Goal: Information Seeking & Learning: Find specific fact

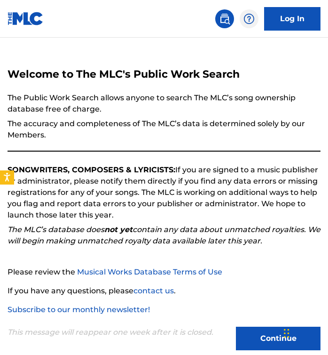
click at [262, 332] on button "Continue" at bounding box center [278, 339] width 85 height 24
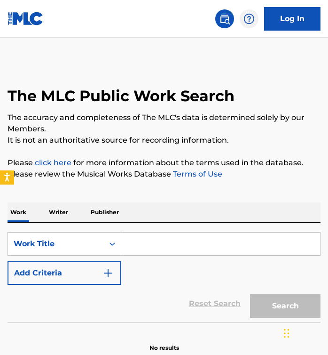
click at [144, 246] on input "Search Form" at bounding box center [220, 243] width 199 height 23
paste input "[DEMOGRAPHIC_DATA]"
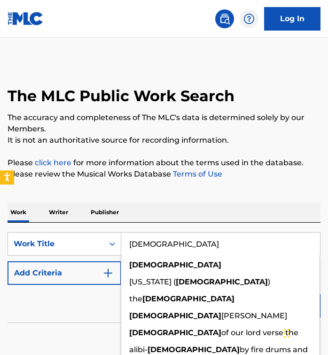
type input "[DEMOGRAPHIC_DATA]"
click at [90, 274] on button "Add Criteria" at bounding box center [65, 273] width 114 height 24
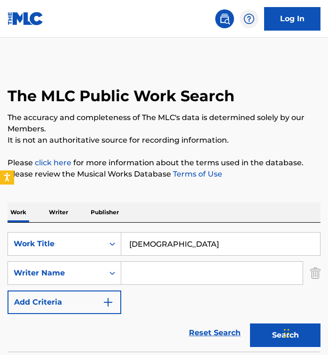
click at [140, 272] on input "Search Form" at bounding box center [212, 273] width 182 height 23
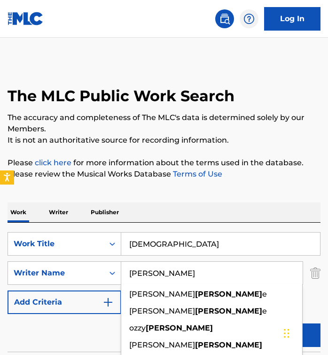
type input "[PERSON_NAME]"
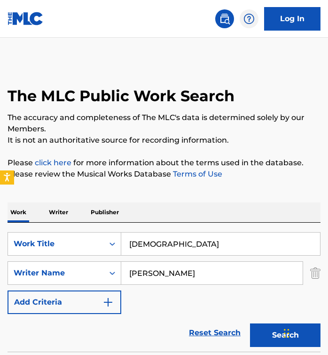
click at [191, 191] on div "Work Writer Publisher SearchWithCriteria6da759f5-d5f0-4a1f-bb8f-fd2229db16f0 Wo…" at bounding box center [164, 286] width 313 height 190
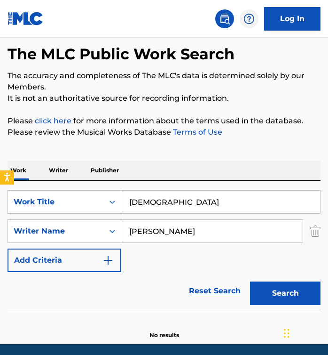
scroll to position [53, 0]
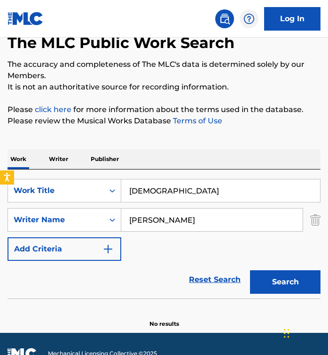
click at [262, 290] on button "Search" at bounding box center [285, 282] width 71 height 24
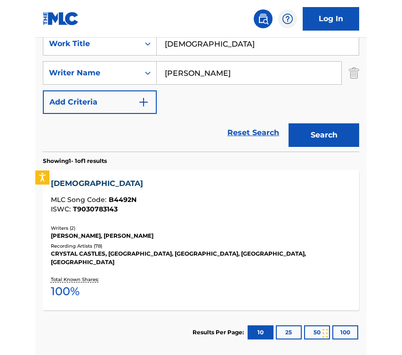
scroll to position [152, 0]
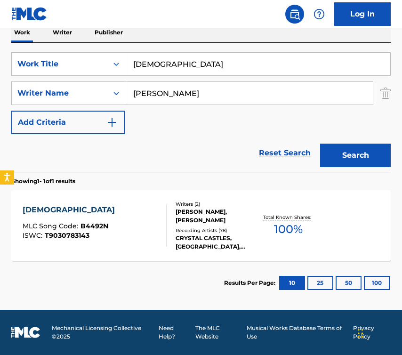
click at [141, 230] on div "BAPTISM MLC Song Code : B4492N ISWC : T9030783143" at bounding box center [95, 225] width 144 height 42
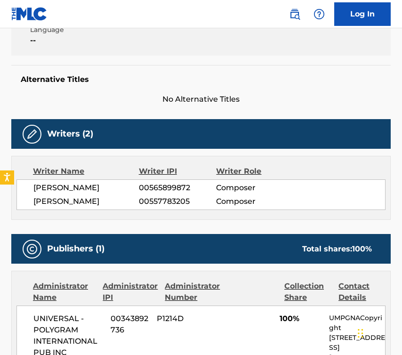
scroll to position [192, 0]
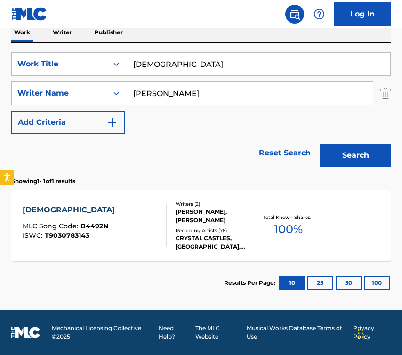
scroll to position [152, 0]
click at [179, 65] on input "[DEMOGRAPHIC_DATA]" at bounding box center [257, 64] width 265 height 23
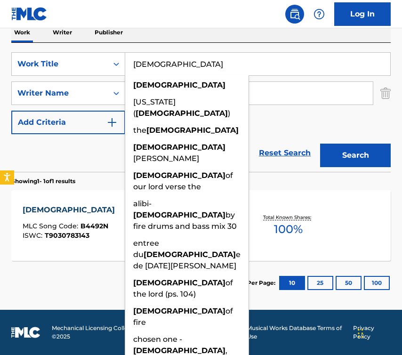
paste input "ETTY"
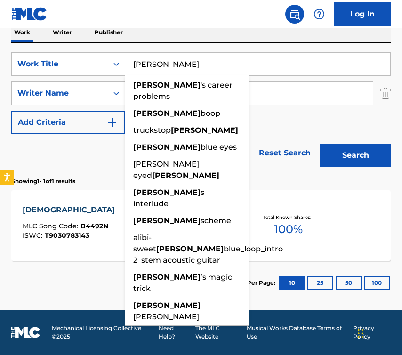
type input "[PERSON_NAME]"
click at [94, 152] on div "Reset Search Search" at bounding box center [200, 153] width 379 height 38
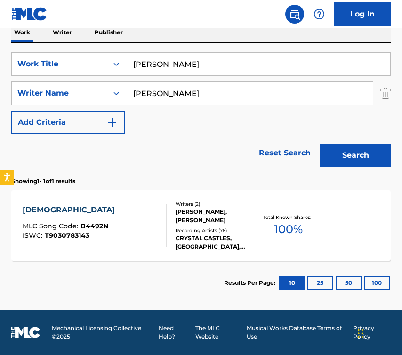
click at [328, 160] on button "Search" at bounding box center [355, 156] width 71 height 24
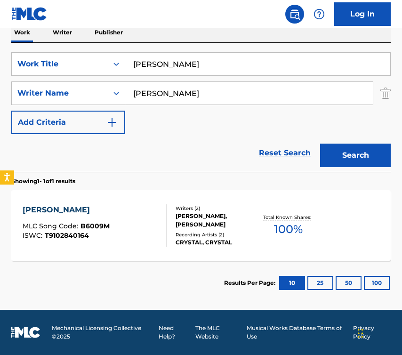
click at [163, 238] on div at bounding box center [163, 225] width 8 height 42
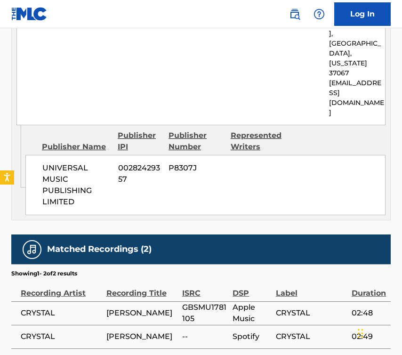
scroll to position [548, 0]
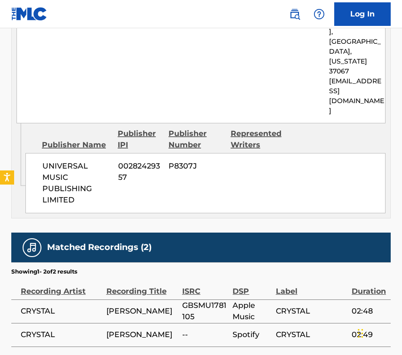
click at [200, 300] on span "GBSMU1781105" at bounding box center [205, 311] width 46 height 23
copy span "GBSMU1781105"
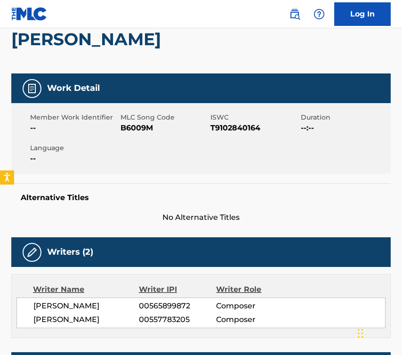
scroll to position [0, 0]
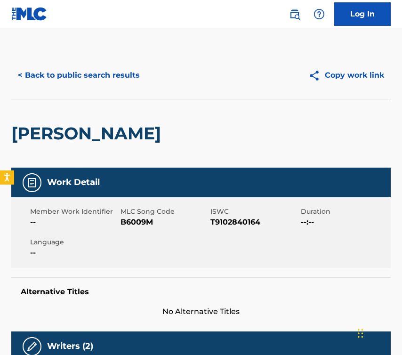
click at [85, 75] on button "< Back to public search results" at bounding box center [78, 76] width 135 height 24
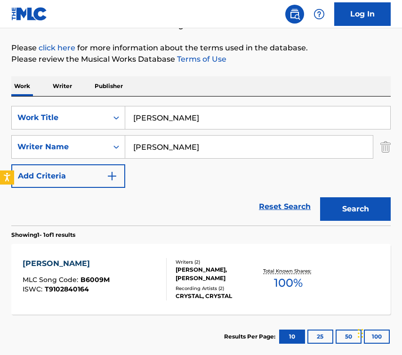
click at [190, 126] on input "[PERSON_NAME]" at bounding box center [257, 117] width 265 height 23
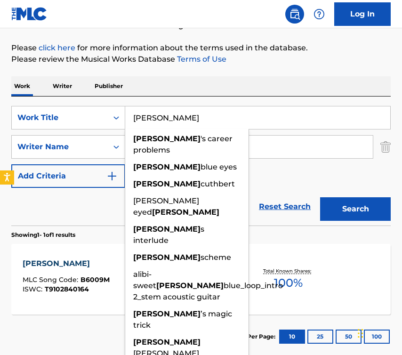
paste input "CHAMPION SOUND"
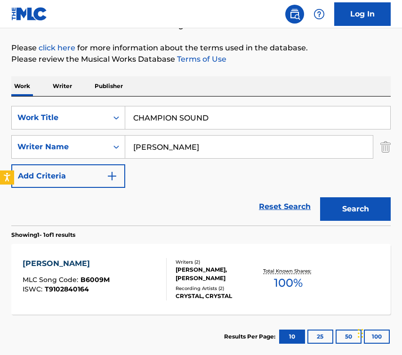
click at [328, 205] on button "Search" at bounding box center [355, 209] width 71 height 24
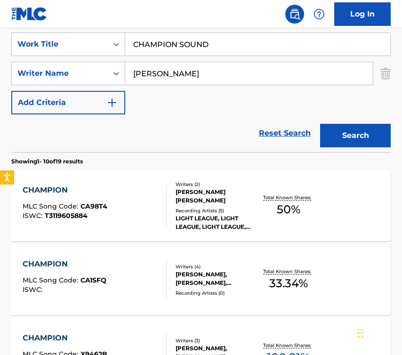
scroll to position [173, 0]
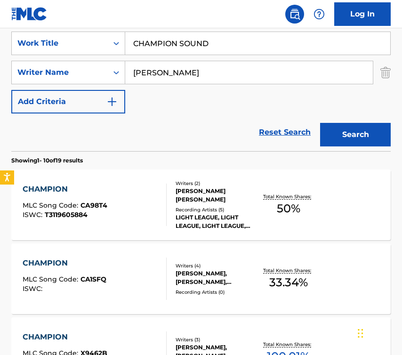
click at [225, 43] on input "CHAMPION SOUND" at bounding box center [257, 43] width 265 height 23
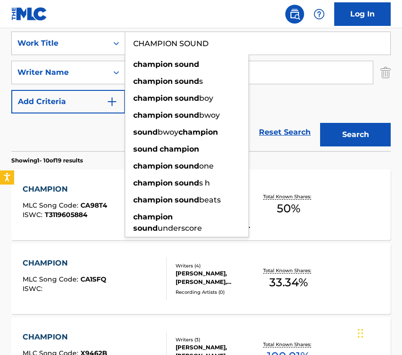
paste input "STITY"
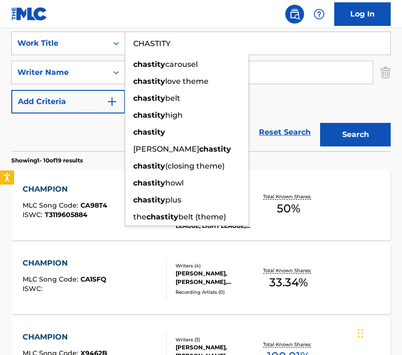
click at [328, 131] on button "Search" at bounding box center [355, 135] width 71 height 24
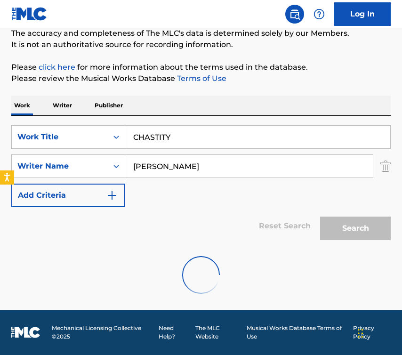
scroll to position [49, 0]
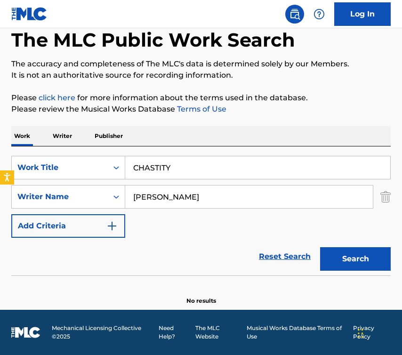
click at [186, 165] on input "CHASTITY" at bounding box center [257, 167] width 265 height 23
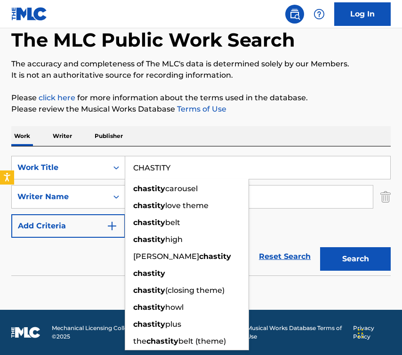
paste input "ILD I WILL HURT YOU"
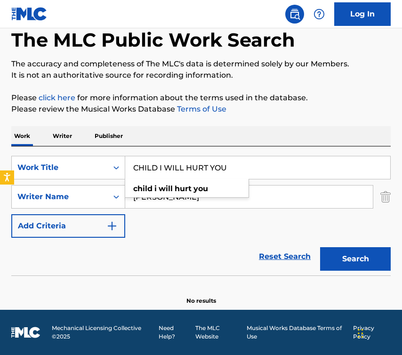
type input "CHILD I WILL HURT YOU"
click at [232, 143] on div "Work Writer Publisher" at bounding box center [200, 136] width 379 height 20
click at [328, 254] on button "Search" at bounding box center [355, 259] width 71 height 24
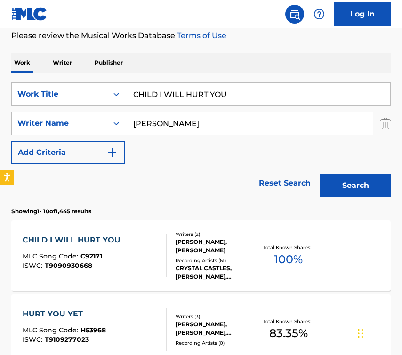
scroll to position [136, 0]
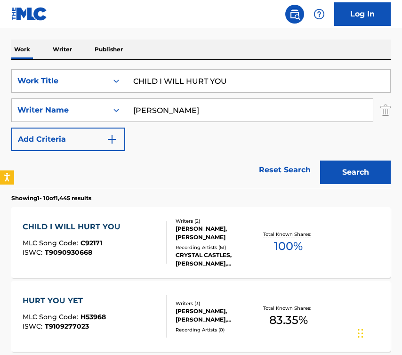
click at [144, 263] on div "CHILD I WILL HURT YOU MLC Song Code : C92171 ISWC : T9090930668" at bounding box center [95, 242] width 144 height 42
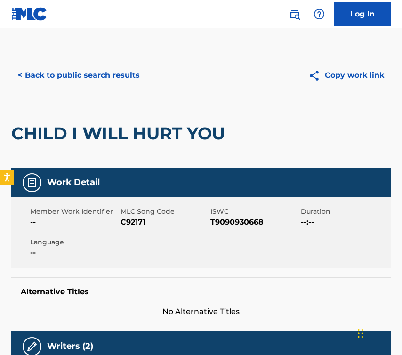
click at [78, 73] on button "< Back to public search results" at bounding box center [78, 76] width 135 height 24
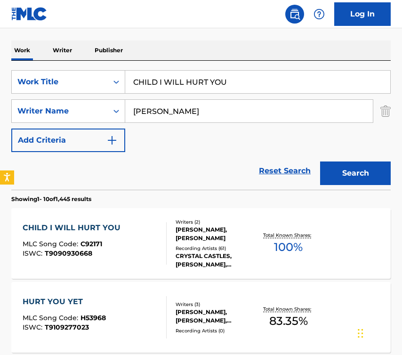
click at [188, 89] on input "CHILD I WILL HURT YOU" at bounding box center [257, 82] width 265 height 23
paste input "DOE DEER"
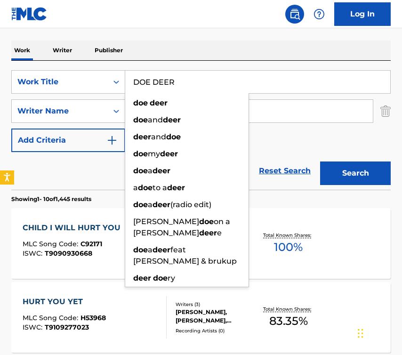
type input "DOE DEER"
click at [94, 187] on div "Reset Search Search" at bounding box center [200, 171] width 379 height 38
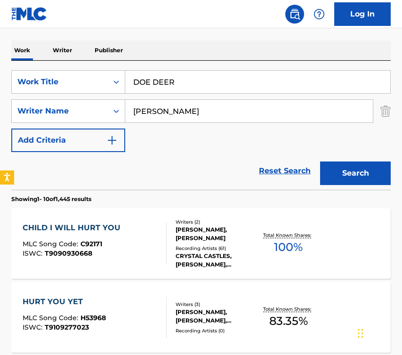
click at [328, 172] on button "Search" at bounding box center [355, 173] width 71 height 24
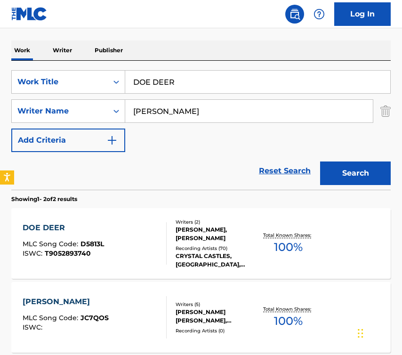
click at [124, 229] on div "DOE DEER MLC Song Code : D5813L ISWC : T9052893740" at bounding box center [95, 243] width 144 height 42
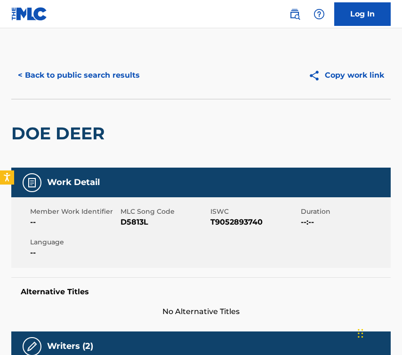
click at [71, 78] on button "< Back to public search results" at bounding box center [78, 76] width 135 height 24
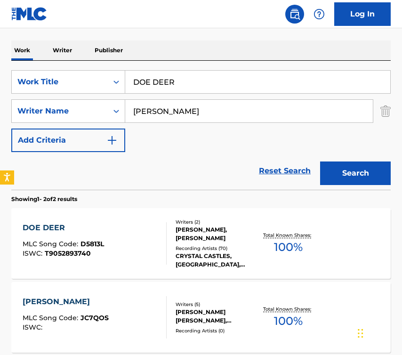
click at [170, 88] on input "DOE DEER" at bounding box center [257, 82] width 265 height 23
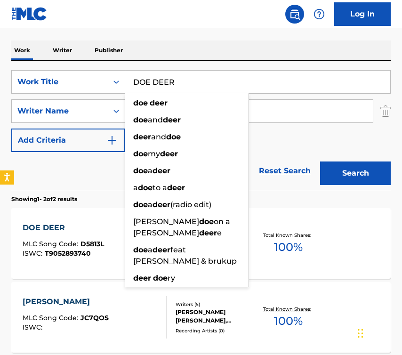
paste input "EXOSKELETON"
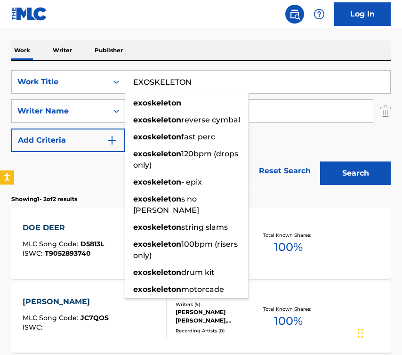
type input "EXOSKELETON"
click at [75, 183] on div "Reset Search Search" at bounding box center [200, 171] width 379 height 38
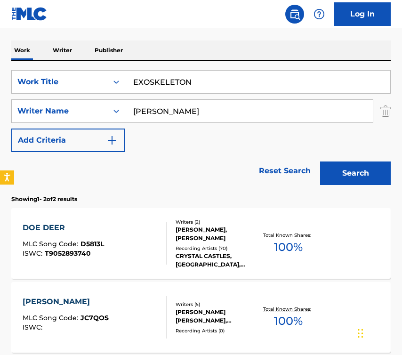
click at [328, 172] on button "Search" at bounding box center [355, 173] width 71 height 24
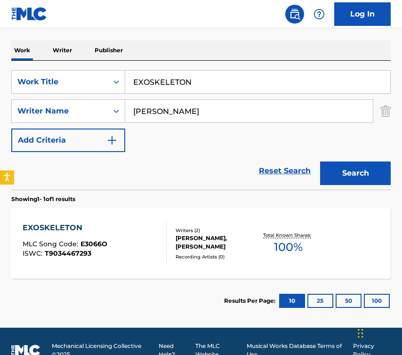
click at [132, 252] on div "EXOSKELETON MLC Song Code : E3066O ISWC : T9034467293" at bounding box center [95, 243] width 144 height 42
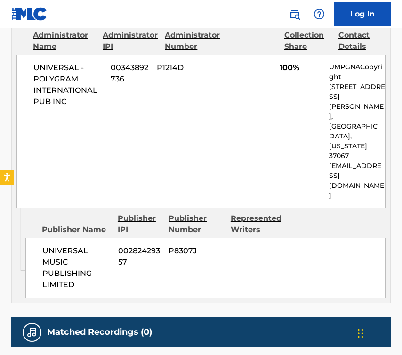
scroll to position [557, 0]
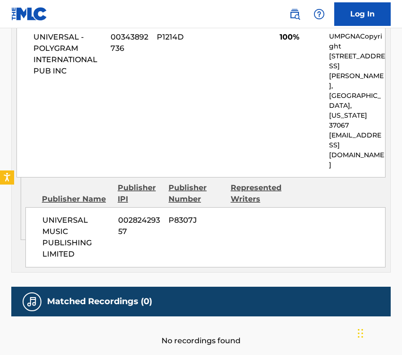
scroll to position [152, 0]
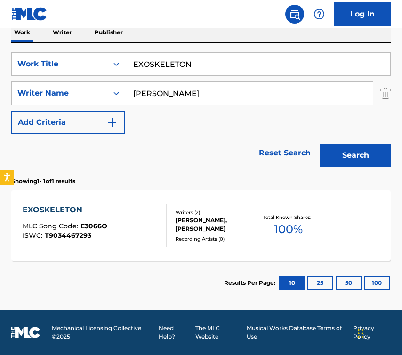
click at [169, 71] on input "EXOSKELETON" at bounding box center [257, 64] width 265 height 23
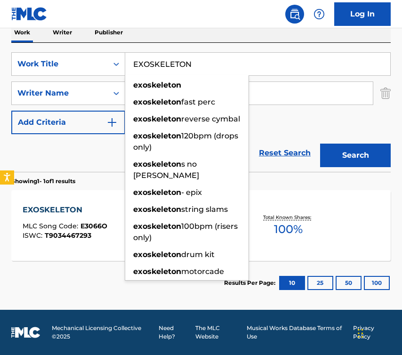
paste input "FAINTING SPELLS"
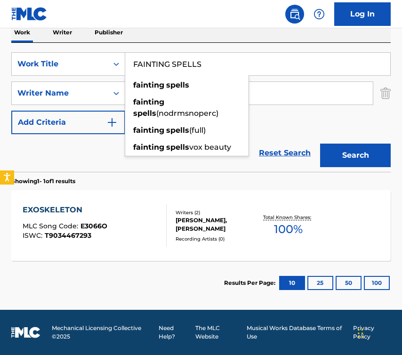
type input "FAINTING SPELLS"
click at [93, 137] on div "Reset Search Search" at bounding box center [200, 153] width 379 height 38
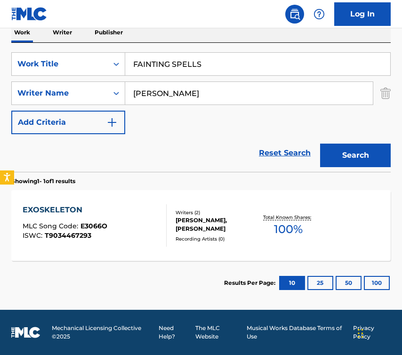
click at [328, 161] on button "Search" at bounding box center [355, 156] width 71 height 24
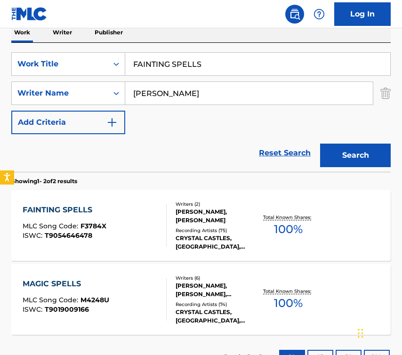
click at [145, 233] on div "FAINTING SPELLS MLC Song Code : F3784X ISWC : T9054646478" at bounding box center [95, 225] width 144 height 42
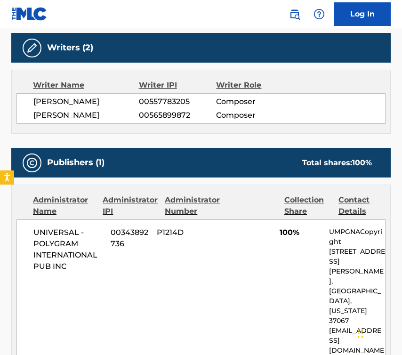
scroll to position [299, 0]
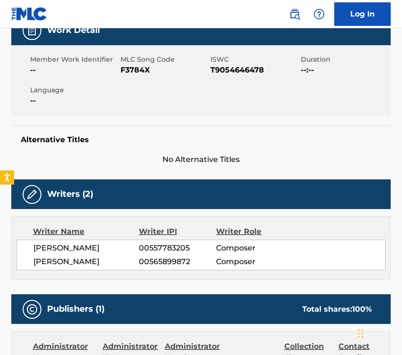
scroll to position [152, 0]
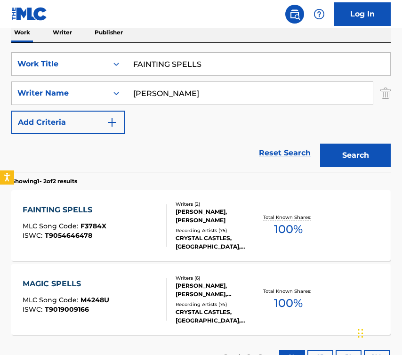
click at [172, 64] on input "FAINTING SPELLS" at bounding box center [257, 64] width 265 height 23
paste input "ORGIVENES"
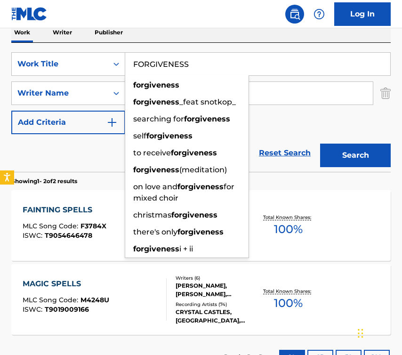
type input "FORGIVENESS"
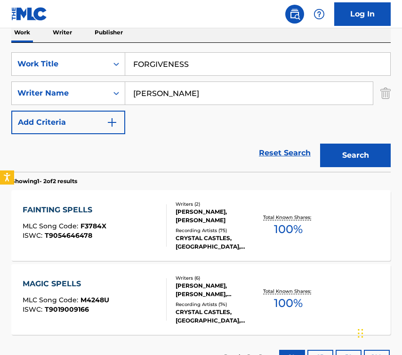
click at [78, 144] on div "Reset Search Search" at bounding box center [200, 153] width 379 height 38
click at [328, 148] on button "Search" at bounding box center [355, 156] width 71 height 24
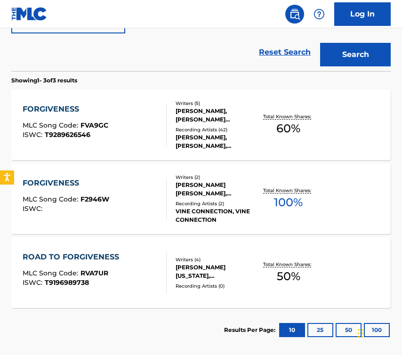
scroll to position [235, 0]
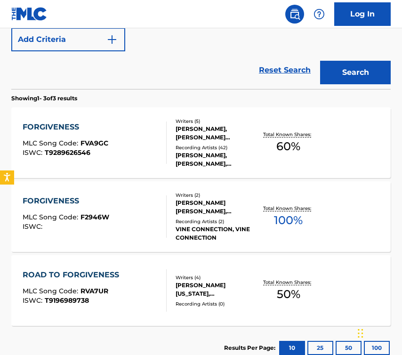
click at [146, 146] on div "FORGIVENESS MLC Song Code : FVA9GC ISWC : T9289626546" at bounding box center [95, 142] width 144 height 42
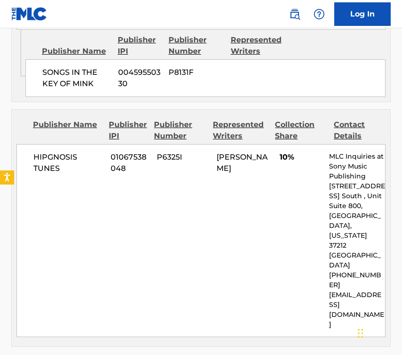
scroll to position [1428, 0]
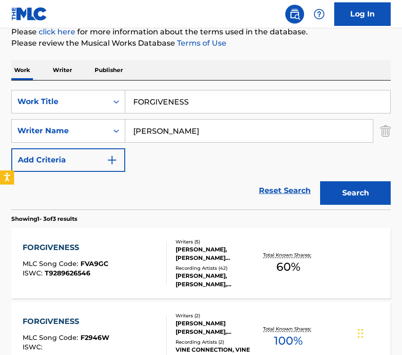
scroll to position [125, 0]
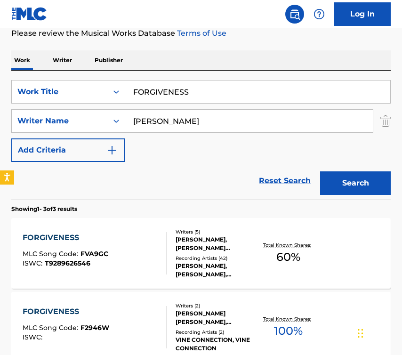
click at [196, 90] on input "FORGIVENESS" at bounding box center [257, 91] width 265 height 23
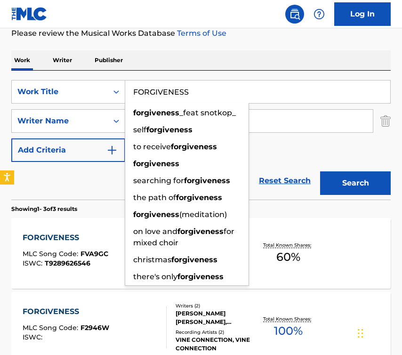
paste input "[PERSON_NAME] AUS DER TRAP"
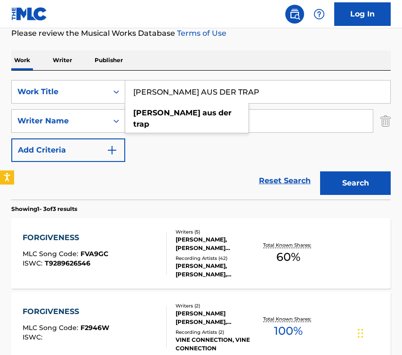
click at [328, 184] on button "Search" at bounding box center [355, 183] width 71 height 24
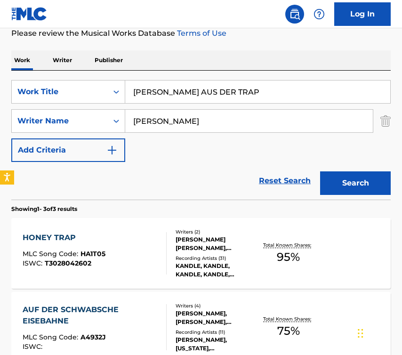
click at [246, 90] on input "[PERSON_NAME] AUS DER TRAP" at bounding box center [257, 91] width 265 height 23
paste input "GROWING YOUNGER"
type input "GROWING YOUNGER"
click at [251, 70] on div "Work Writer Publisher" at bounding box center [200, 60] width 379 height 20
click at [328, 187] on button "Search" at bounding box center [355, 183] width 71 height 24
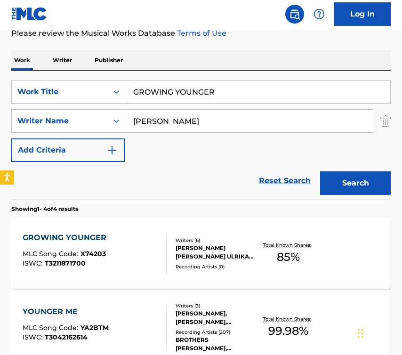
click at [140, 250] on div "GROWING YOUNGER MLC Song Code : X74203 ISWC : T3211871700" at bounding box center [95, 253] width 144 height 42
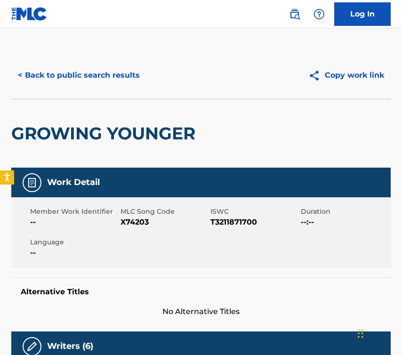
click at [132, 70] on button "< Back to public search results" at bounding box center [78, 76] width 135 height 24
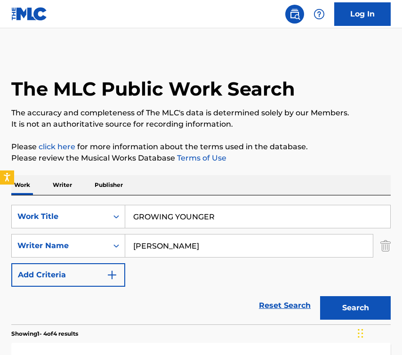
scroll to position [125, 0]
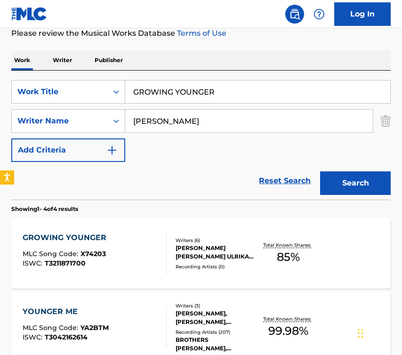
click at [199, 102] on input "GROWING YOUNGER" at bounding box center [257, 91] width 265 height 23
paste input "I AM MADE OF CHALK"
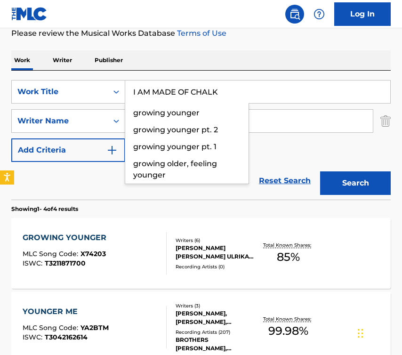
type input "I AM MADE OF CHALK"
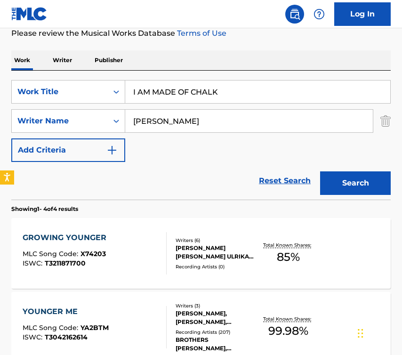
click at [234, 77] on div "SearchWithCriteria6da759f5-d5f0-4a1f-bb8f-fd2229db16f0 Work Title I AM MADE OF …" at bounding box center [200, 135] width 379 height 129
click at [328, 184] on button "Search" at bounding box center [355, 183] width 71 height 24
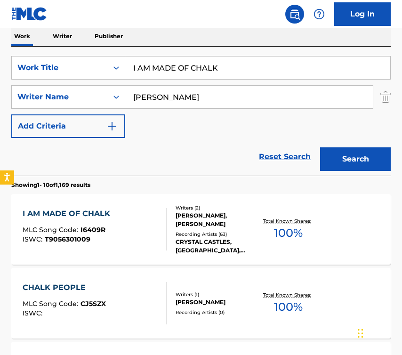
scroll to position [154, 0]
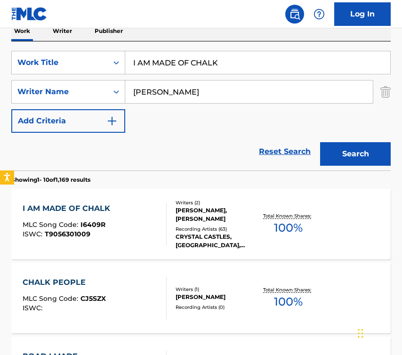
click at [136, 228] on div "I AM MADE OF CHALK MLC Song Code : I6409R ISWC : T9056301009" at bounding box center [95, 224] width 144 height 42
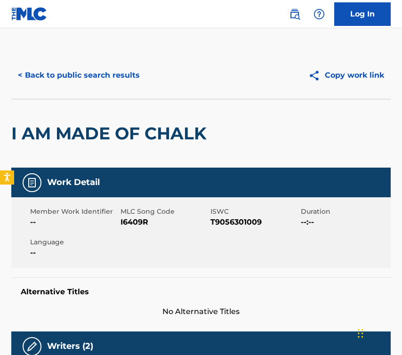
click at [85, 78] on button "< Back to public search results" at bounding box center [78, 76] width 135 height 24
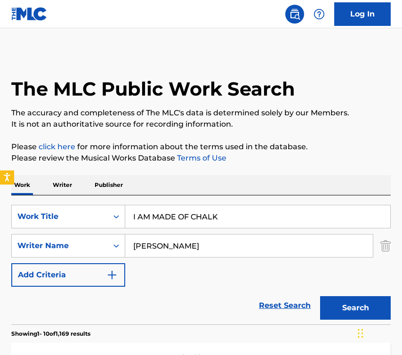
scroll to position [154, 0]
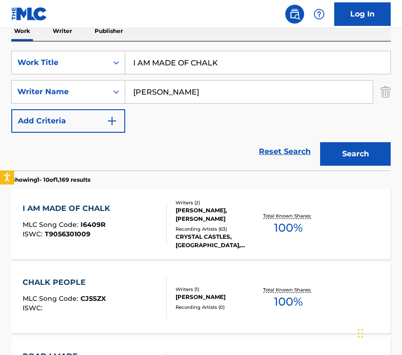
click at [176, 70] on input "I AM MADE OF CHALK" at bounding box center [257, 62] width 265 height 23
paste input "LOVE [GEOGRAPHIC_DATA]"
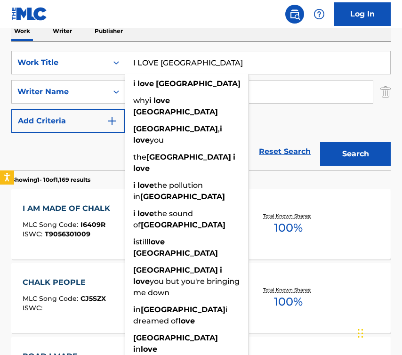
click at [328, 148] on button "Search" at bounding box center [355, 154] width 71 height 24
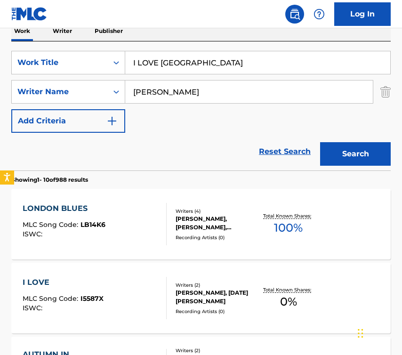
click at [193, 58] on input "I LOVE [GEOGRAPHIC_DATA]" at bounding box center [257, 62] width 265 height 23
paste input "N THE SUMMER"
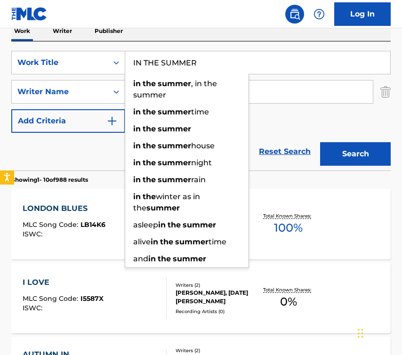
click at [328, 152] on button "Search" at bounding box center [355, 154] width 71 height 24
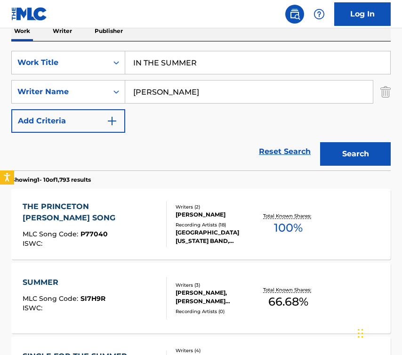
click at [213, 62] on input "IN THE SUMMER" at bounding box center [257, 62] width 265 height 23
paste input "[PERSON_NAME]"
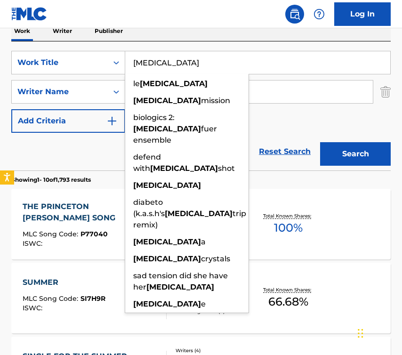
type input "[MEDICAL_DATA]"
click at [82, 162] on div "Reset Search Search" at bounding box center [200, 152] width 379 height 38
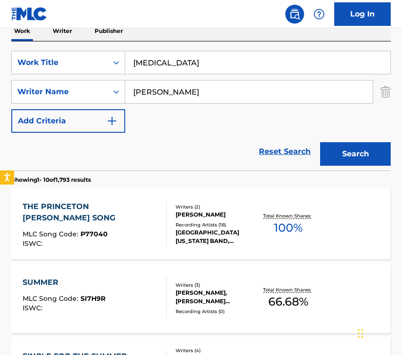
click at [328, 151] on button "Search" at bounding box center [355, 154] width 71 height 24
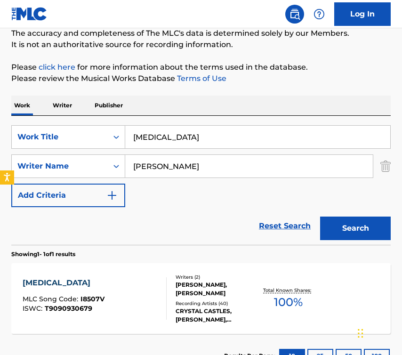
scroll to position [152, 0]
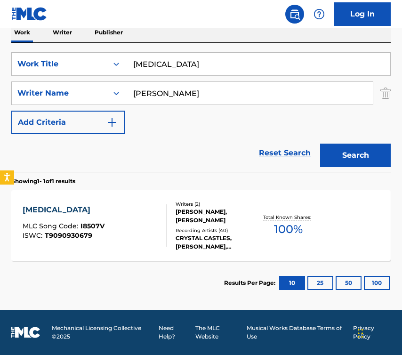
click at [136, 213] on div "[MEDICAL_DATA] MLC Song Code : I8507V ISWC : T9090930679" at bounding box center [95, 225] width 144 height 42
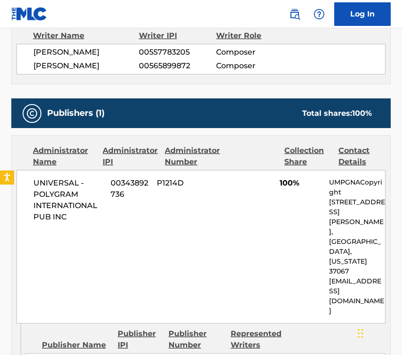
scroll to position [434, 0]
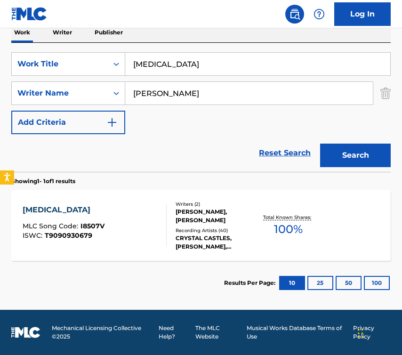
scroll to position [152, 0]
click at [174, 59] on input "[MEDICAL_DATA]" at bounding box center [257, 64] width 265 height 23
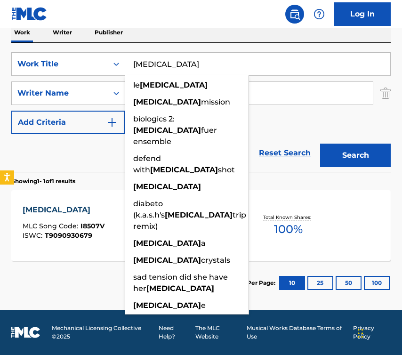
paste input "TIMATE"
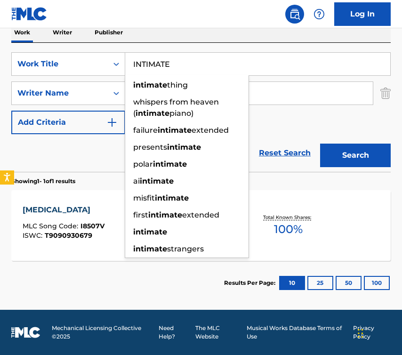
type input "INTIMATE"
click at [328, 157] on button "Search" at bounding box center [355, 156] width 71 height 24
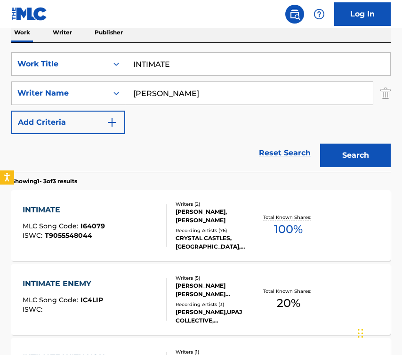
click at [155, 228] on div "INTIMATE MLC Song Code : I64079 ISWC : T9055548044" at bounding box center [95, 225] width 144 height 42
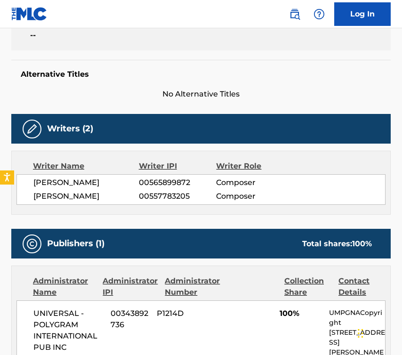
scroll to position [298, 0]
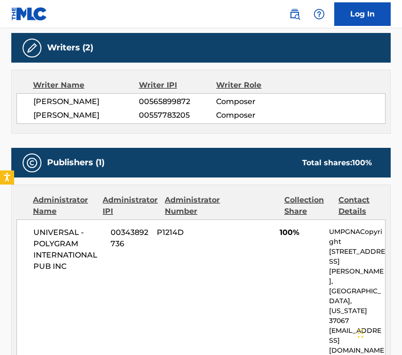
scroll to position [152, 0]
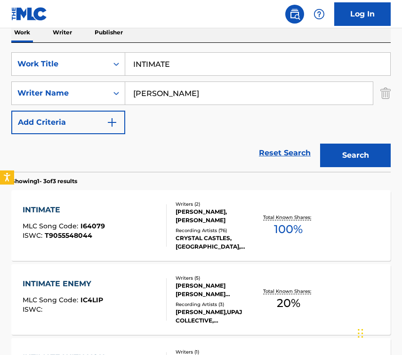
click at [193, 59] on input "INTIMATE" at bounding box center [257, 64] width 265 height 23
paste input "KEROSEN"
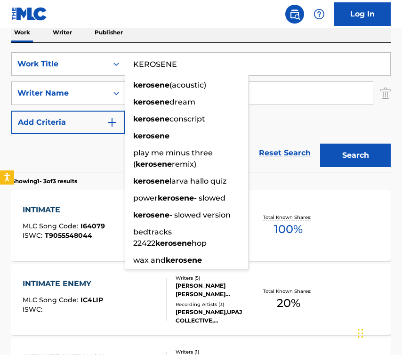
type input "KEROSENE"
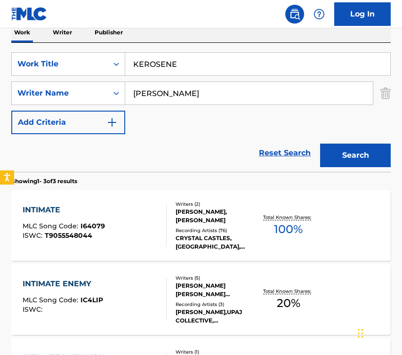
click at [83, 151] on div "Reset Search Search" at bounding box center [200, 153] width 379 height 38
click at [323, 154] on button "Search" at bounding box center [355, 156] width 71 height 24
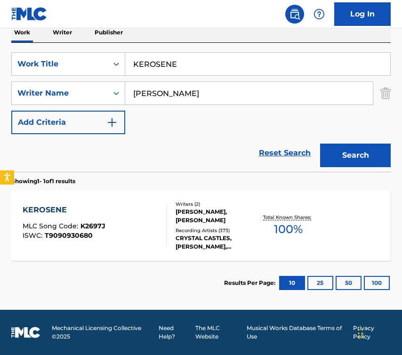
click at [149, 231] on div "KEROSENE MLC Song Code : K2697J ISWC : T9090930680" at bounding box center [95, 225] width 144 height 42
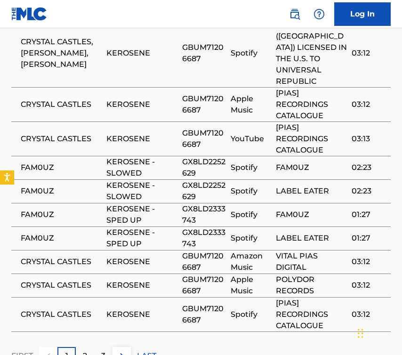
scroll to position [825, 0]
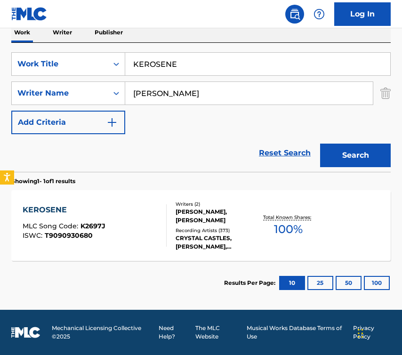
scroll to position [152, 0]
click at [180, 66] on input "KEROSENE" at bounding box center [257, 64] width 265 height 23
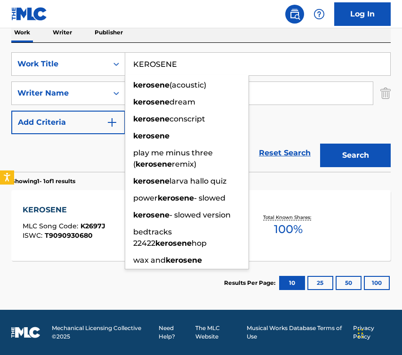
paste input "LEGEND - ALG MIX"
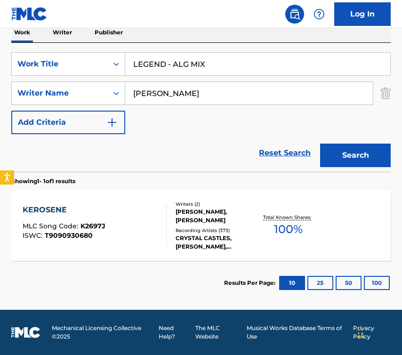
click at [328, 151] on button "Search" at bounding box center [355, 156] width 71 height 24
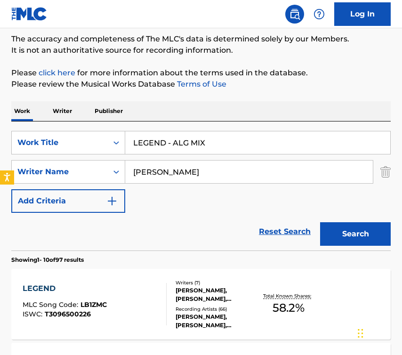
scroll to position [0, 0]
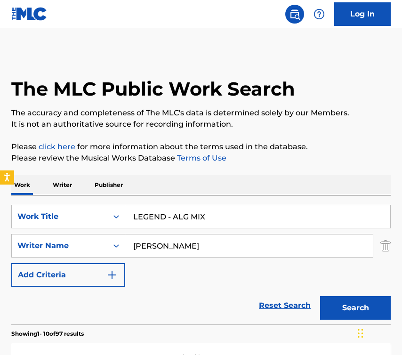
click at [218, 209] on input "LEGEND - ALG MIX" at bounding box center [257, 216] width 265 height 23
paste input "GASSED UP RE"
click at [328, 298] on button "Search" at bounding box center [355, 308] width 71 height 24
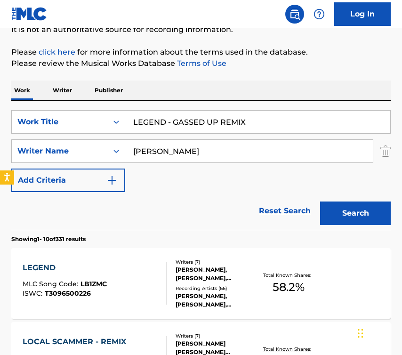
scroll to position [115, 0]
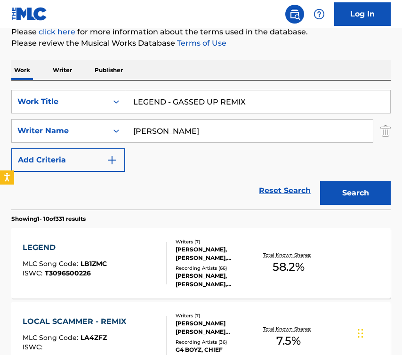
click at [224, 96] on input "LEGEND - GASSED UP REMIX" at bounding box center [257, 101] width 265 height 23
paste input "OSE YOU"
click at [328, 184] on button "Search" at bounding box center [355, 193] width 71 height 24
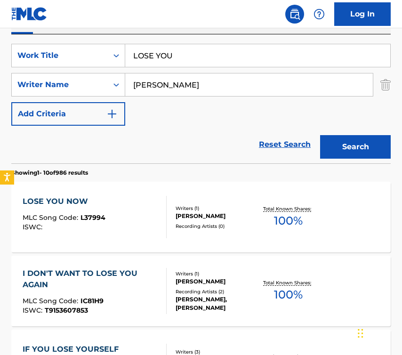
scroll to position [84, 0]
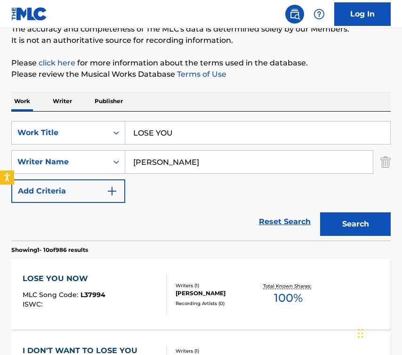
click at [184, 132] on input "LOSE YOU" at bounding box center [257, 132] width 265 height 23
paste input "MANNEQUIN"
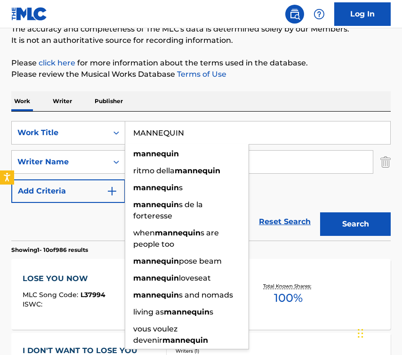
type input "MANNEQUIN"
click at [328, 220] on button "Search" at bounding box center [355, 224] width 71 height 24
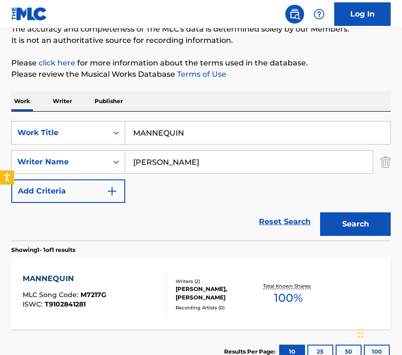
click at [155, 280] on div "MANNEQUIN MLC Song Code : M7217G ISWC : T9102841281" at bounding box center [95, 294] width 144 height 42
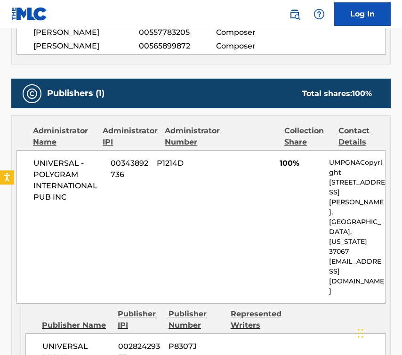
scroll to position [494, 0]
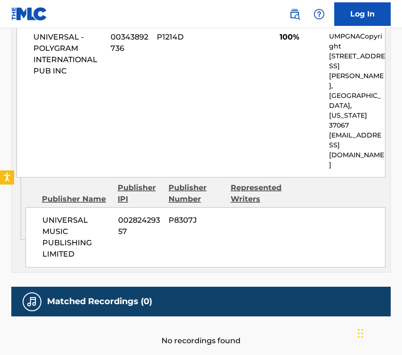
scroll to position [84, 0]
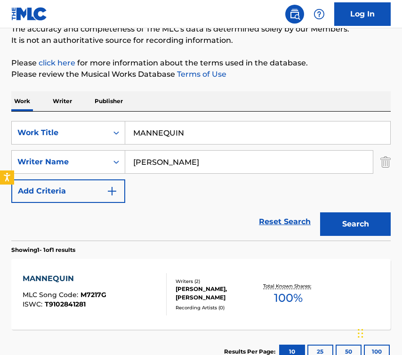
click at [187, 128] on input "MANNEQUIN" at bounding box center [257, 132] width 265 height 23
paste input "ERCENARY"
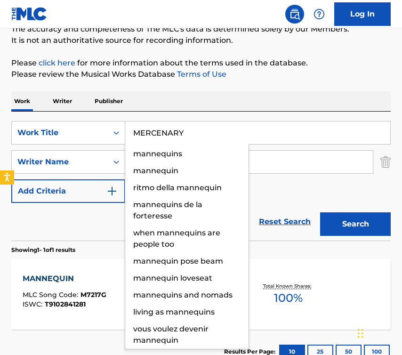
type input "MERCENARY"
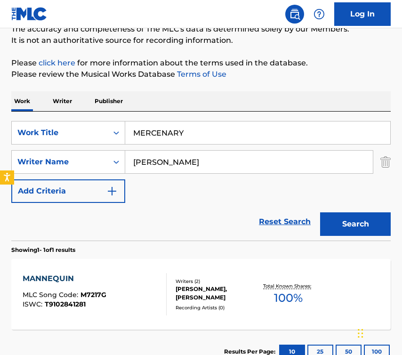
click at [238, 108] on div "Work Writer Publisher" at bounding box center [200, 101] width 379 height 20
click at [328, 227] on button "Search" at bounding box center [355, 224] width 71 height 24
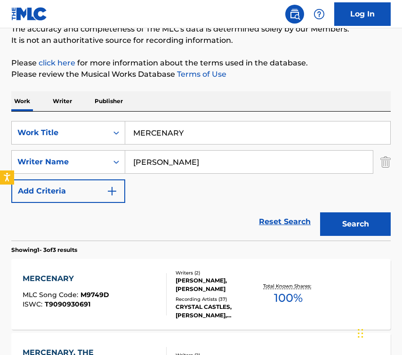
click at [130, 288] on div "MERCENARY MLC Song Code : M9749D ISWC : T9090930691" at bounding box center [95, 294] width 144 height 42
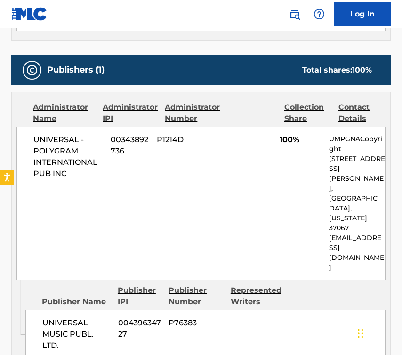
scroll to position [392, 0]
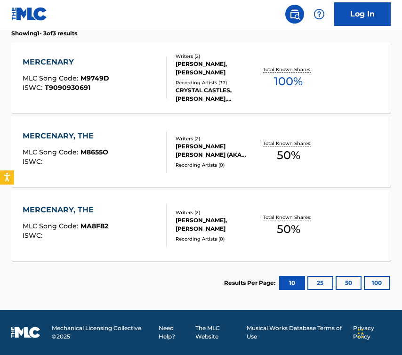
scroll to position [84, 0]
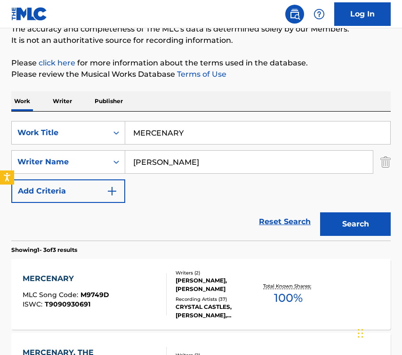
click at [202, 136] on input "MERCENARY" at bounding box center [257, 132] width 265 height 23
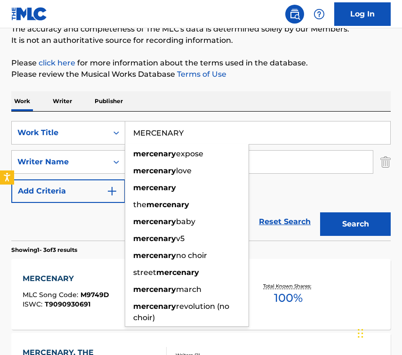
paste input "INE"
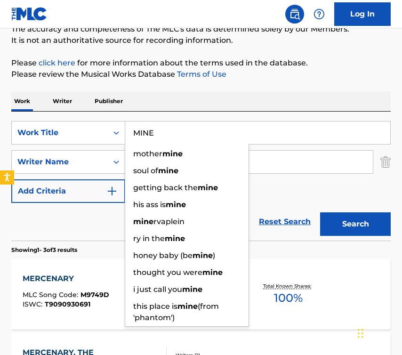
type input "MINE"
click at [262, 109] on div "Work Writer Publisher" at bounding box center [200, 101] width 379 height 20
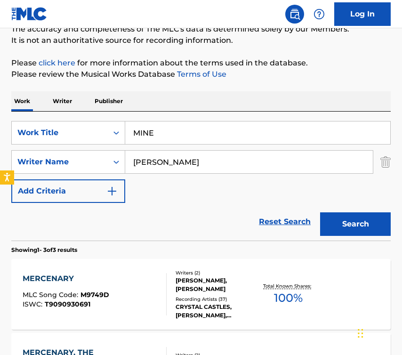
click at [328, 231] on button "Search" at bounding box center [355, 224] width 71 height 24
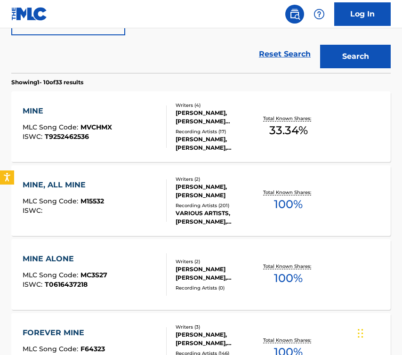
scroll to position [266, 0]
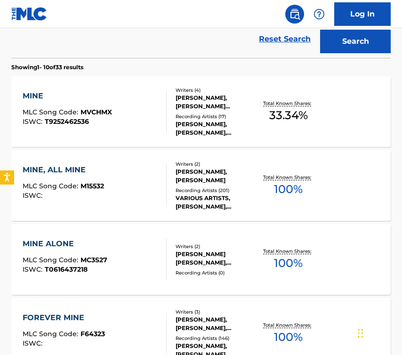
click at [141, 120] on div "MINE MLC Song Code : MVCHMX ISWC : T9252462536" at bounding box center [95, 111] width 144 height 42
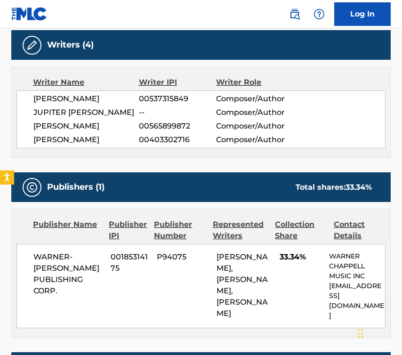
scroll to position [305, 0]
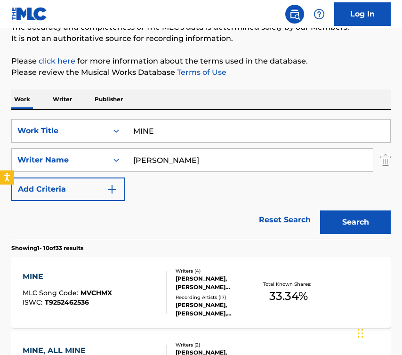
scroll to position [22, 0]
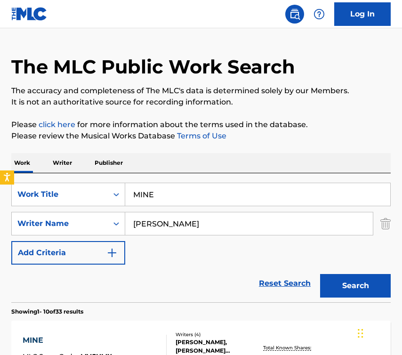
click at [178, 190] on input "MINE" at bounding box center [257, 194] width 265 height 23
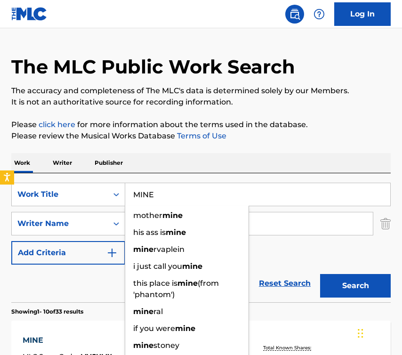
paste input "OTHER KNOWS BEST"
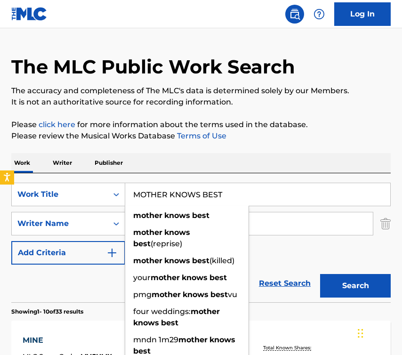
type input "MOTHER KNOWS BEST"
click at [212, 164] on div "Work Writer Publisher" at bounding box center [200, 163] width 379 height 20
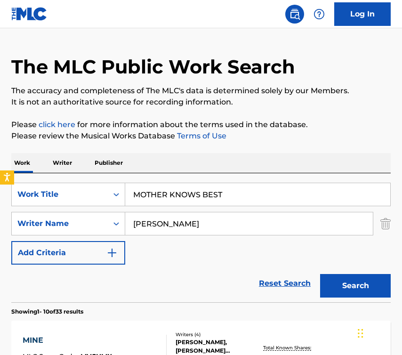
click at [328, 283] on button "Search" at bounding box center [355, 286] width 71 height 24
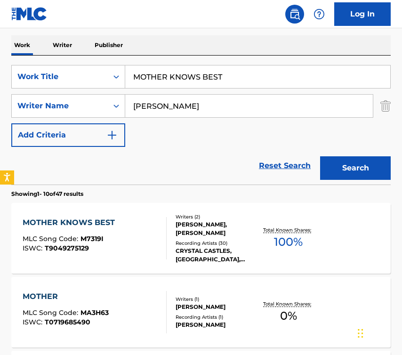
scroll to position [148, 0]
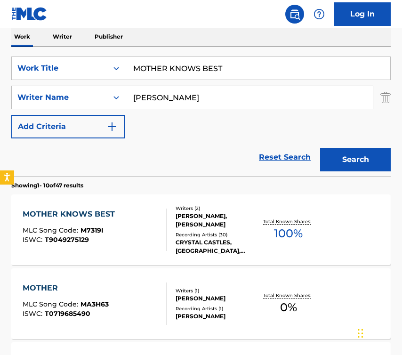
click at [151, 234] on div "MOTHER KNOWS BEST MLC Song Code : M7319I ISWC : T9049275129" at bounding box center [95, 229] width 144 height 42
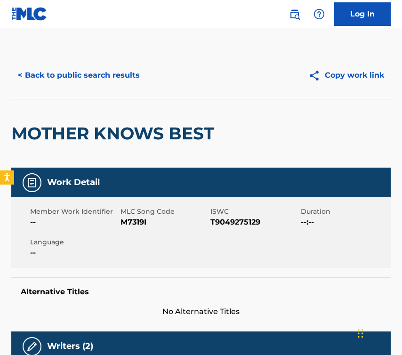
click at [94, 76] on button "< Back to public search results" at bounding box center [78, 76] width 135 height 24
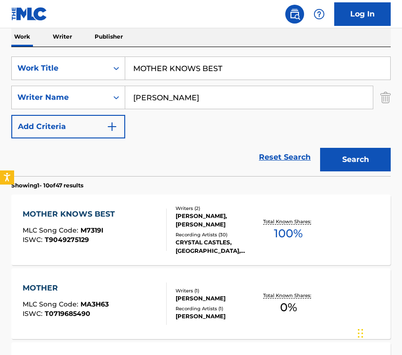
click at [197, 70] on input "MOTHER KNOWS BEST" at bounding box center [257, 68] width 265 height 23
paste input "NOT ENOUGH"
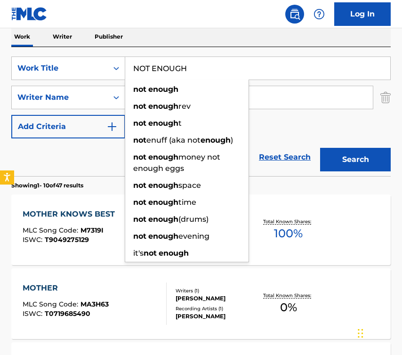
type input "NOT ENOUGH"
click at [328, 152] on button "Search" at bounding box center [355, 160] width 71 height 24
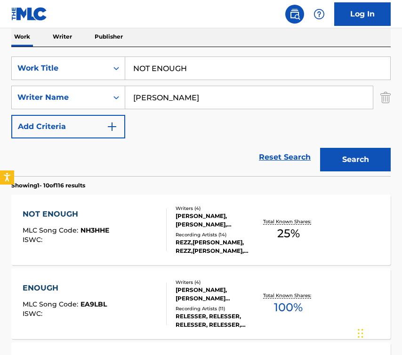
click at [148, 246] on div "NOT ENOUGH MLC Song Code : NH3HHE ISWC :" at bounding box center [95, 229] width 144 height 42
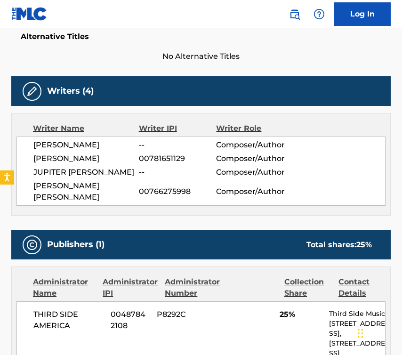
scroll to position [257, 0]
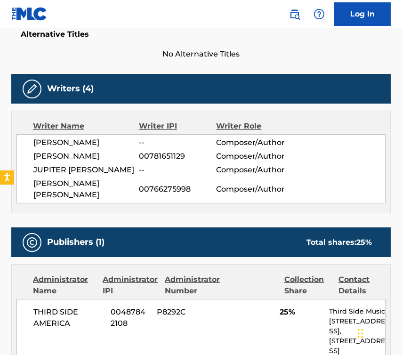
scroll to position [148, 0]
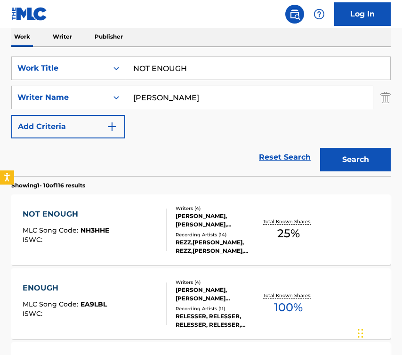
click at [178, 64] on input "NOT ENOUGH" at bounding box center [257, 68] width 265 height 23
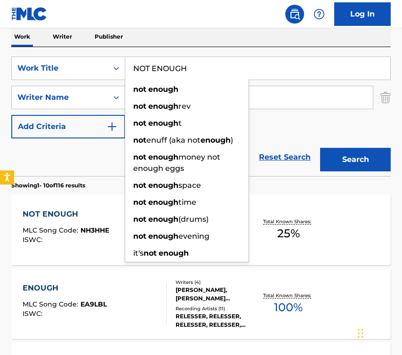
paste input "IN LOVE"
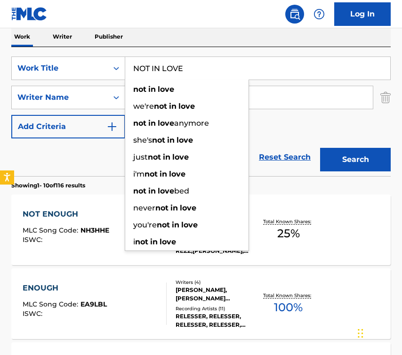
click at [328, 166] on button "Search" at bounding box center [355, 160] width 71 height 24
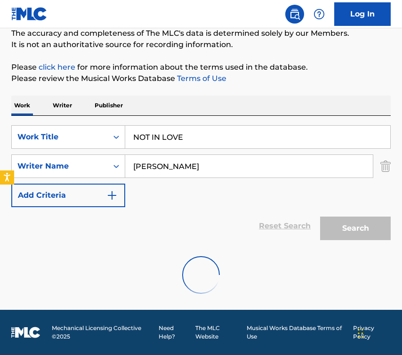
scroll to position [80, 0]
click at [325, 158] on input "[PERSON_NAME]" at bounding box center [249, 166] width 248 height 23
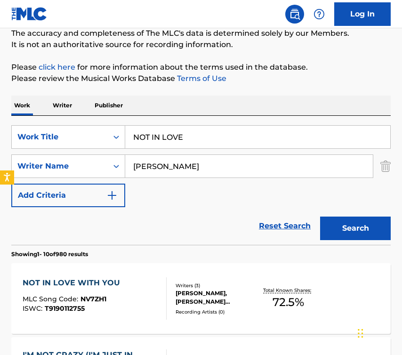
click at [86, 231] on div "Reset Search Search" at bounding box center [200, 226] width 379 height 38
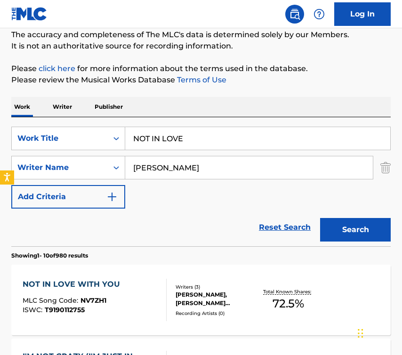
click at [183, 129] on input "NOT IN LOVE" at bounding box center [257, 138] width 265 height 23
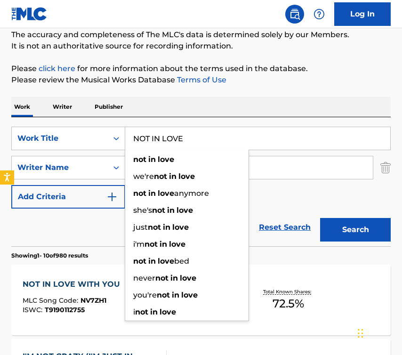
paste input "MANNEQUIN"
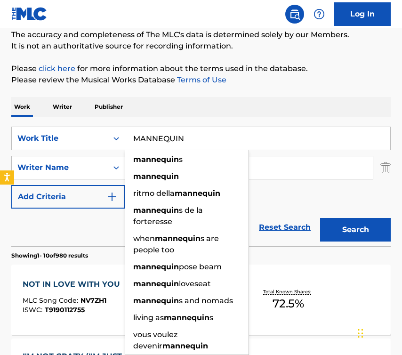
type input "MANNEQUIN"
click at [226, 111] on div "Work Writer Publisher" at bounding box center [200, 107] width 379 height 20
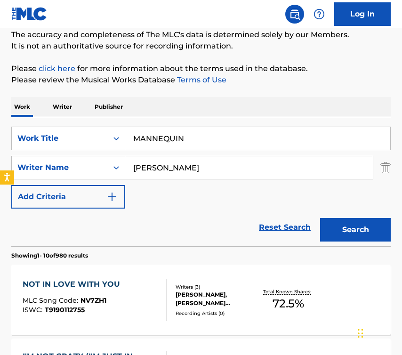
click at [328, 232] on button "Search" at bounding box center [355, 230] width 71 height 24
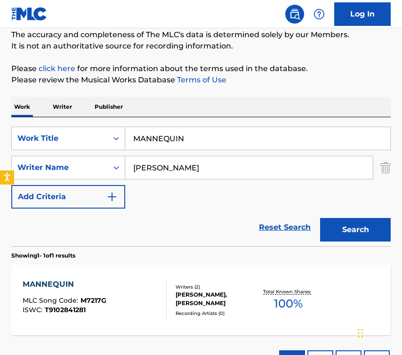
click at [122, 274] on div "MANNEQUIN MLC Song Code : M7217G ISWC : T9102841281 Writers ( 2 ) [PERSON_NAME]…" at bounding box center [200, 299] width 379 height 71
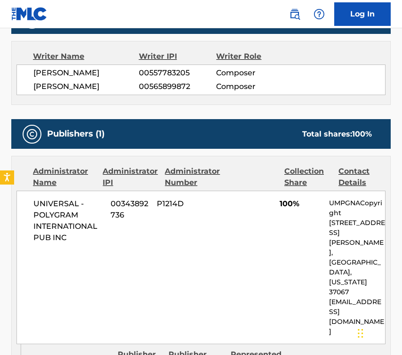
scroll to position [347, 0]
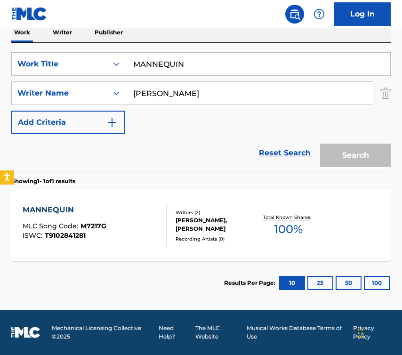
scroll to position [78, 0]
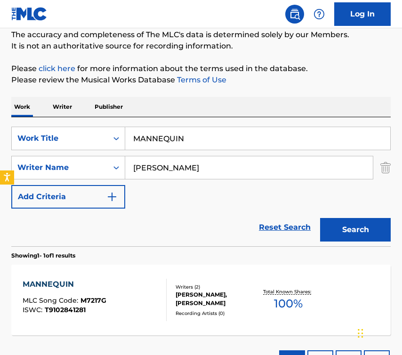
click at [172, 135] on input "MANNEQUIN" at bounding box center [257, 138] width 265 height 23
paste input "PALE FLESH"
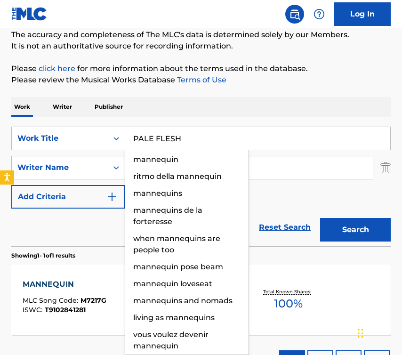
type input "PALE FLESH"
click at [241, 105] on div "Work Writer Publisher" at bounding box center [200, 107] width 379 height 20
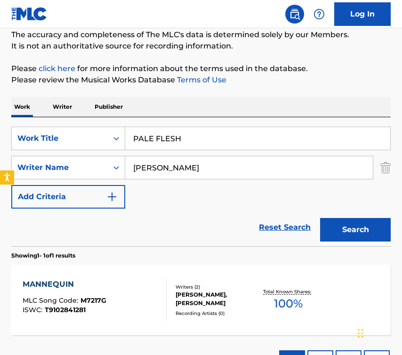
click at [328, 232] on button "Search" at bounding box center [355, 230] width 71 height 24
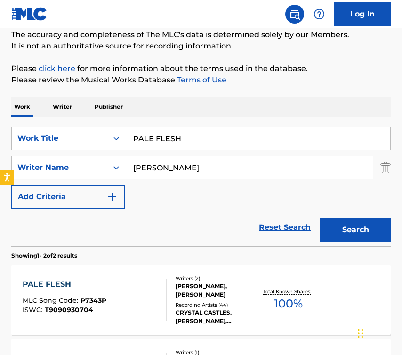
click at [151, 291] on div "PALE FLESH MLC Song Code : P7343P ISWC : T9090930704" at bounding box center [95, 300] width 144 height 42
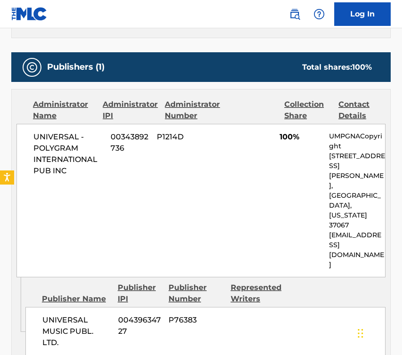
scroll to position [396, 0]
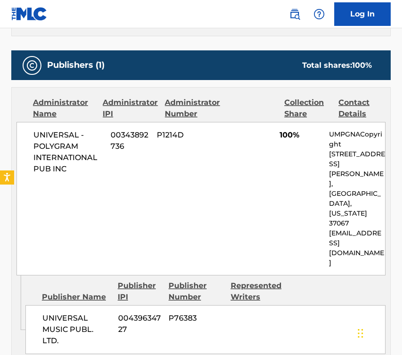
scroll to position [78, 0]
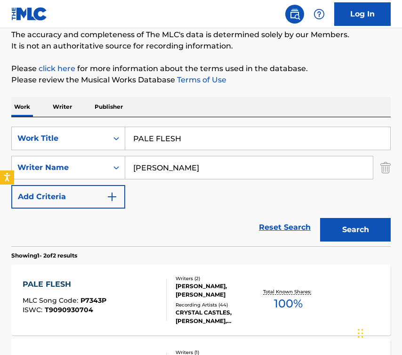
click at [191, 136] on input "PALE FLESH" at bounding box center [257, 138] width 265 height 23
paste input "SEED"
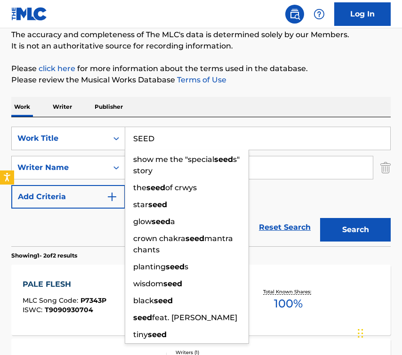
type input "SEED"
click at [242, 115] on div "Work Writer Publisher" at bounding box center [200, 107] width 379 height 20
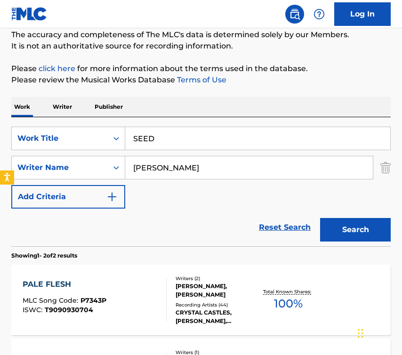
click at [328, 236] on button "Search" at bounding box center [355, 230] width 71 height 24
click at [169, 294] on div "Writers ( 2 ) [PERSON_NAME], [PERSON_NAME] Recording Artists ( 29 ) [PERSON_NAM…" at bounding box center [212, 300] width 90 height 50
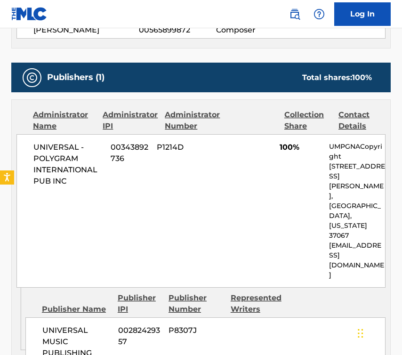
scroll to position [462, 0]
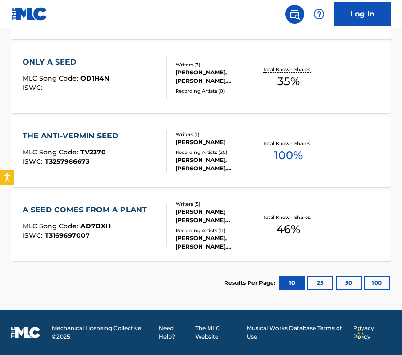
scroll to position [78, 0]
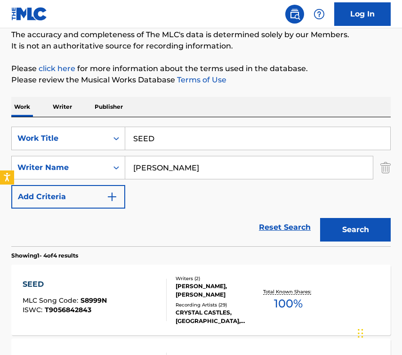
click at [184, 151] on div "SearchWithCriteria6da759f5-d5f0-4a1f-bb8f-fd2229db16f0 Work Title SEED SearchWi…" at bounding box center [200, 168] width 379 height 82
click at [181, 138] on input "SEED" at bounding box center [257, 138] width 265 height 23
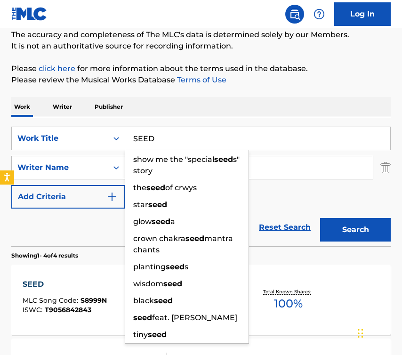
paste input "TILLBIRTH"
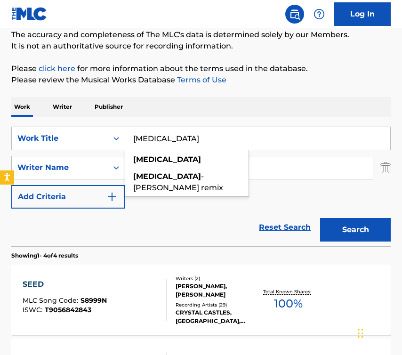
type input "[MEDICAL_DATA]"
click at [225, 117] on div "Work Writer Publisher" at bounding box center [200, 107] width 379 height 20
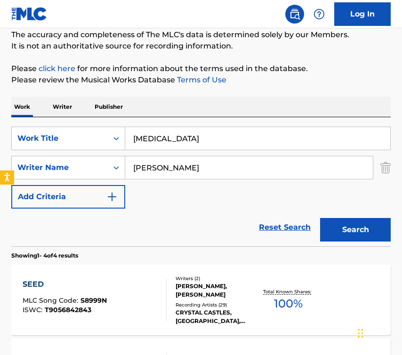
click at [328, 235] on button "Search" at bounding box center [355, 230] width 71 height 24
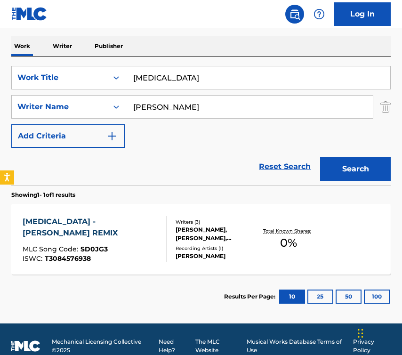
scroll to position [152, 0]
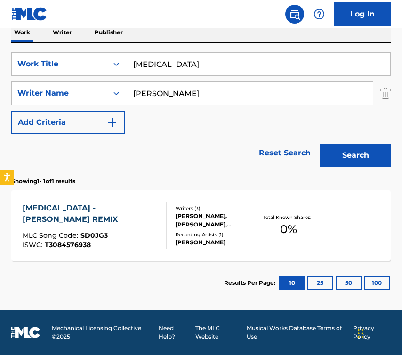
click at [139, 240] on div "[MEDICAL_DATA] - [PERSON_NAME] REMIX MLC Song Code : SD0JG3 ISWC : T3084576938" at bounding box center [91, 225] width 136 height 46
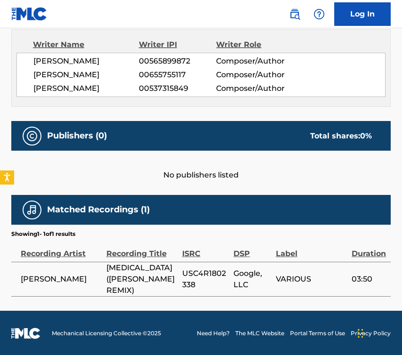
scroll to position [360, 0]
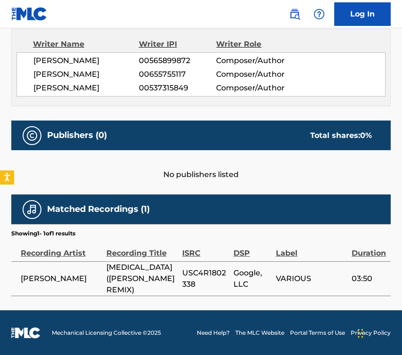
scroll to position [152, 0]
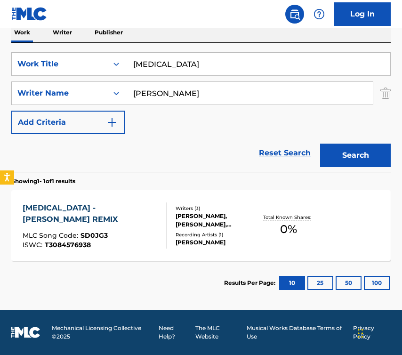
click at [210, 67] on input "[MEDICAL_DATA]" at bounding box center [257, 64] width 265 height 23
paste input "UFFOCATION - SLOWED"
type input "[MEDICAL_DATA] - SLOWED"
click at [328, 166] on button "Search" at bounding box center [355, 156] width 71 height 24
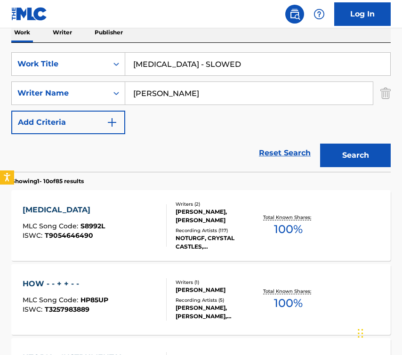
click at [123, 230] on div "[MEDICAL_DATA] MLC Song Code : S8992L ISWC : T9054646490" at bounding box center [95, 225] width 144 height 42
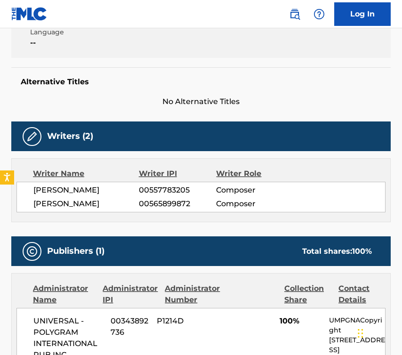
scroll to position [210, 0]
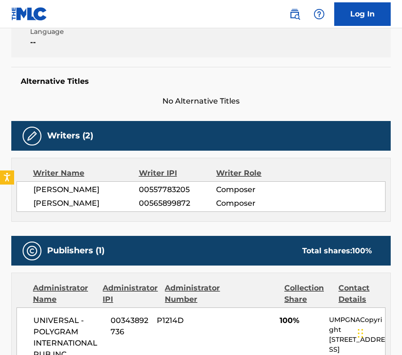
scroll to position [152, 0]
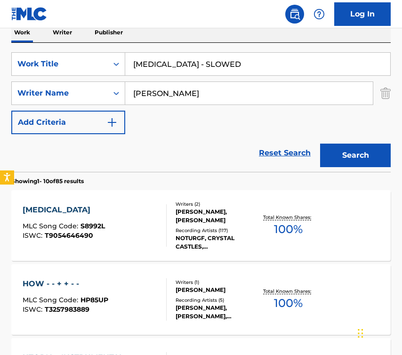
click at [177, 68] on input "[MEDICAL_DATA] - SLOWED" at bounding box center [257, 64] width 265 height 23
paste input "THE BOMB"
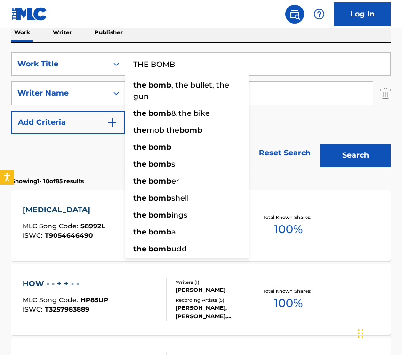
click at [328, 147] on button "Search" at bounding box center [355, 156] width 71 height 24
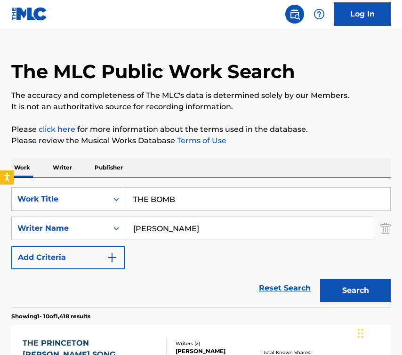
scroll to position [0, 0]
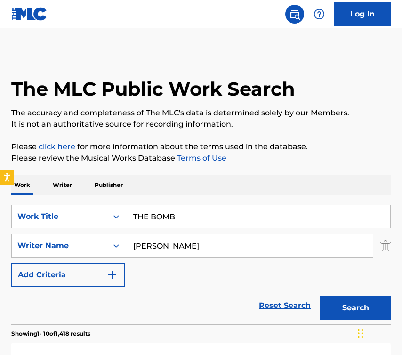
click at [190, 222] on input "THE BOMB" at bounding box center [257, 216] width 265 height 23
paste input "US"
type input "US"
click at [243, 184] on div "Work Writer Publisher" at bounding box center [200, 185] width 379 height 20
click at [328, 303] on button "Search" at bounding box center [355, 308] width 71 height 24
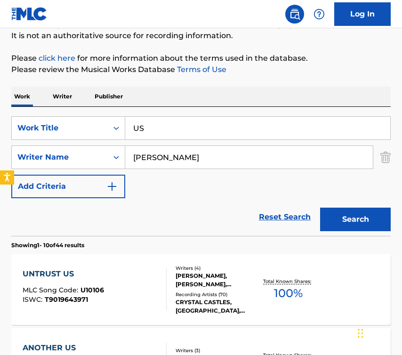
scroll to position [89, 0]
